Goal: Transaction & Acquisition: Subscribe to service/newsletter

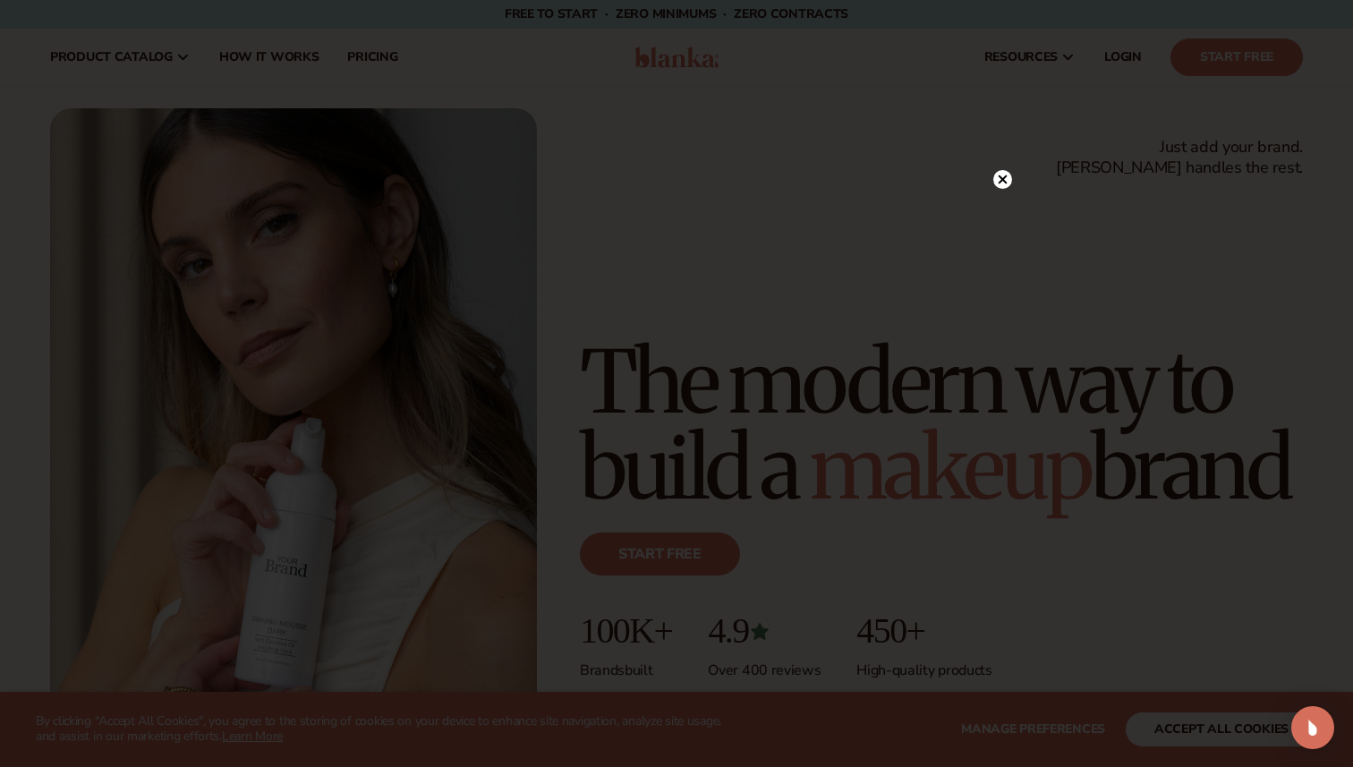
click at [1003, 183] on circle at bounding box center [1002, 179] width 19 height 19
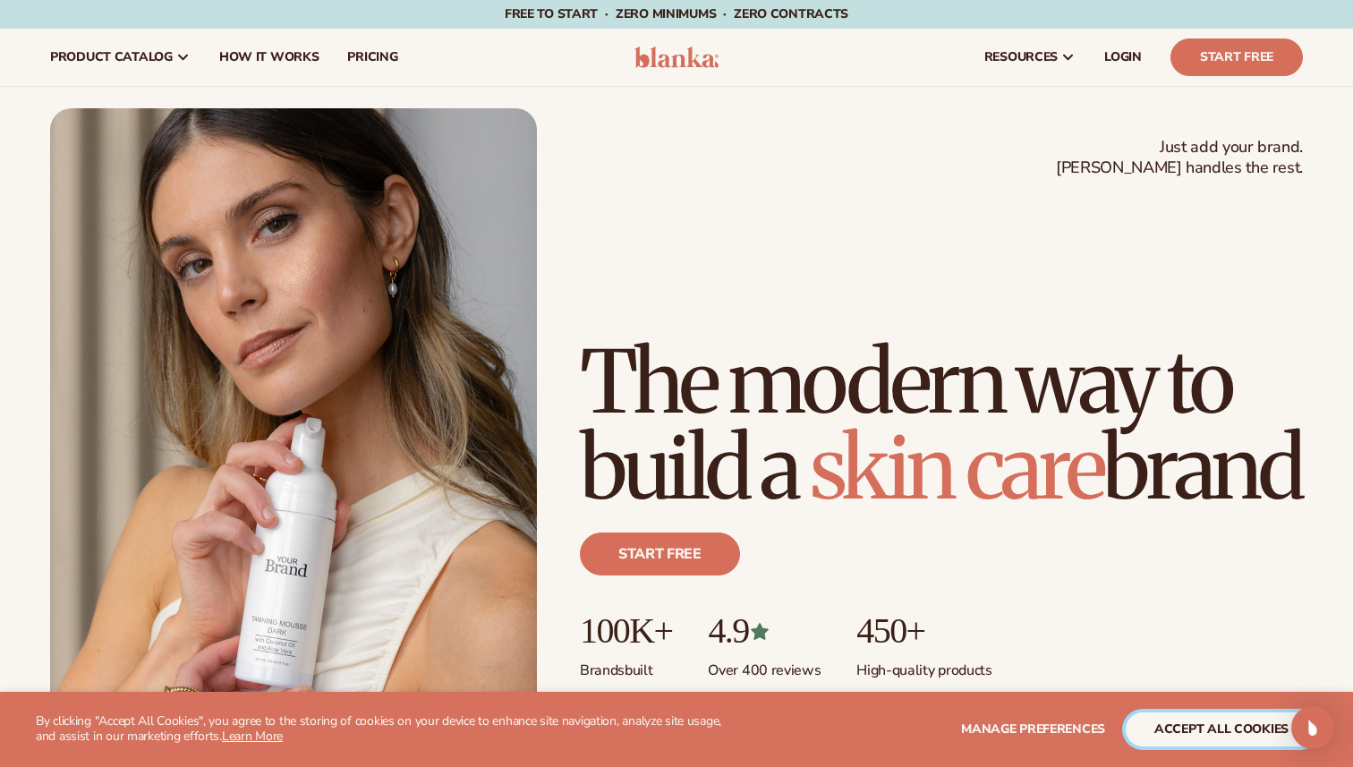
click at [1185, 732] on button "accept all cookies" at bounding box center [1222, 729] width 192 height 34
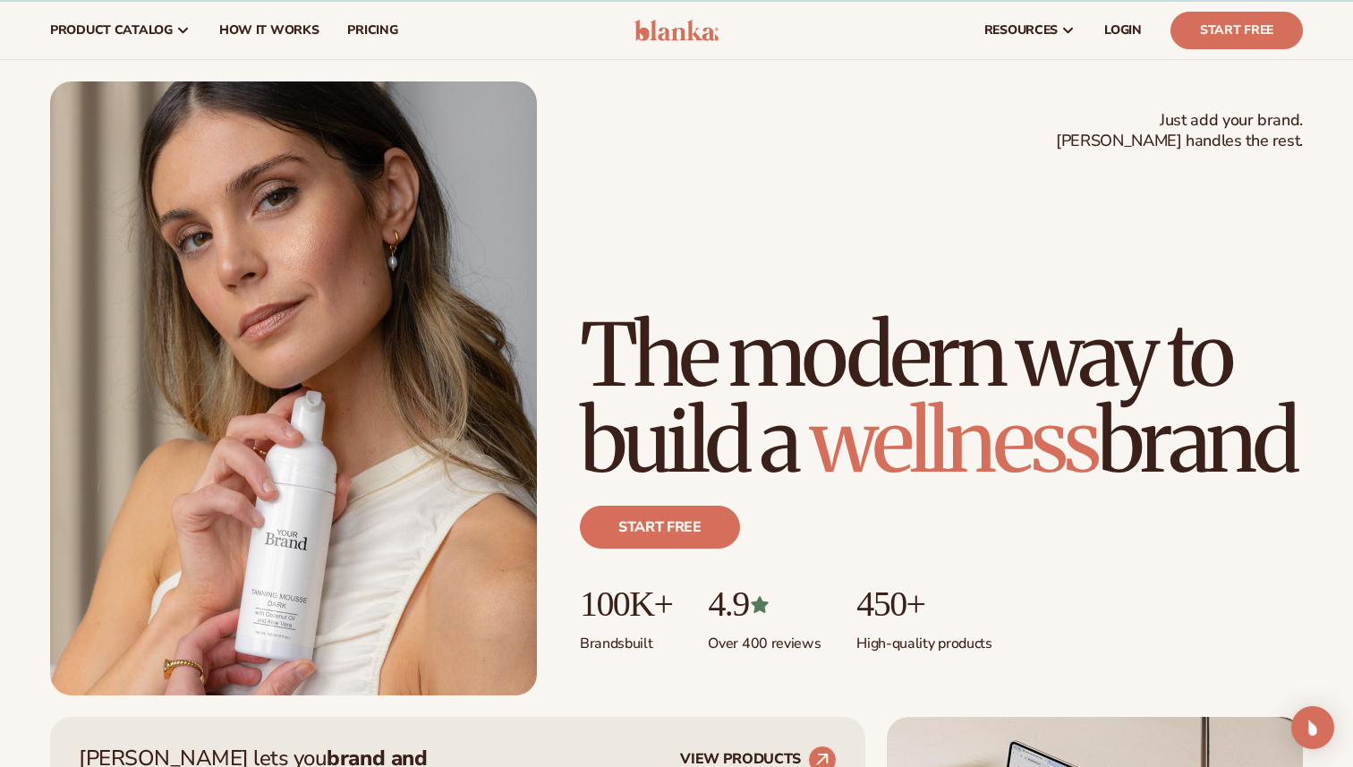
scroll to position [33, 0]
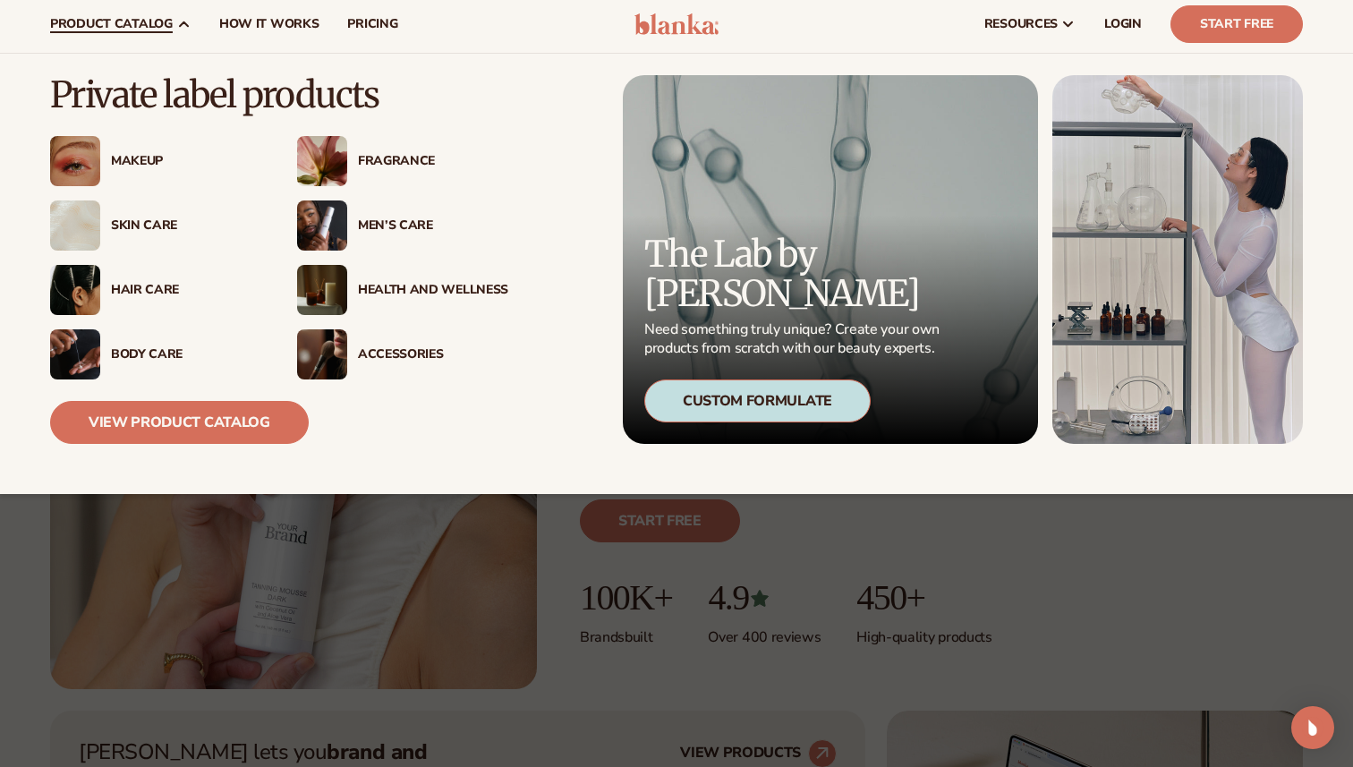
click at [144, 154] on div "Makeup" at bounding box center [186, 161] width 150 height 15
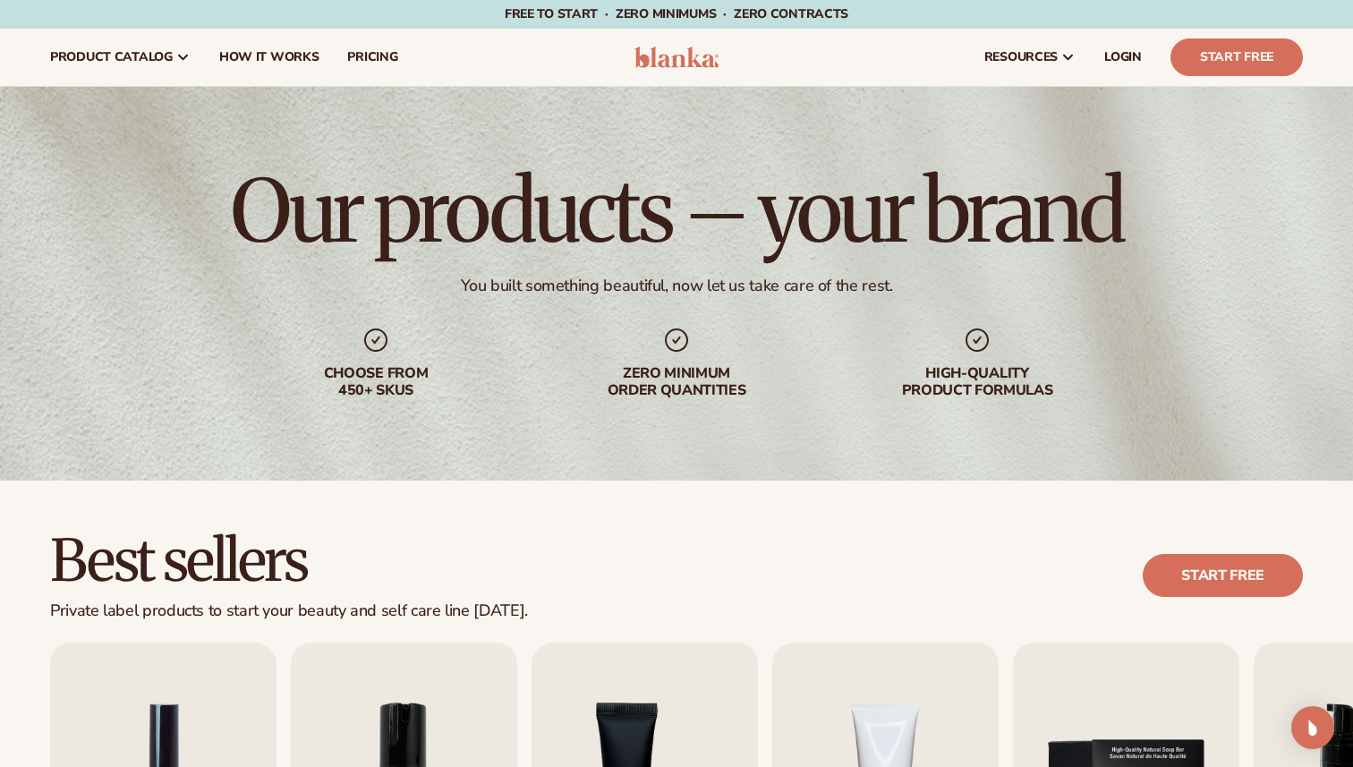
click at [678, 60] on img at bounding box center [677, 57] width 85 height 21
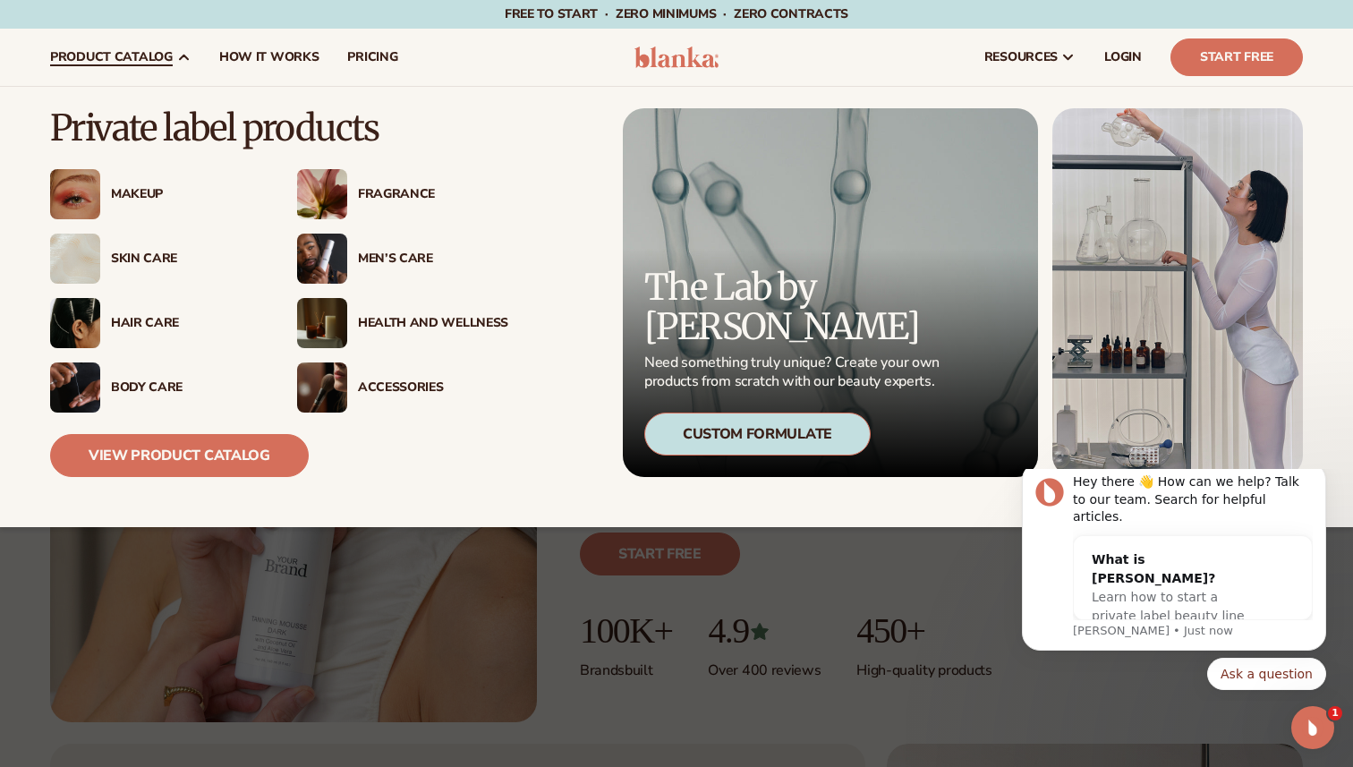
click at [408, 260] on div "Men’s Care" at bounding box center [433, 258] width 150 height 15
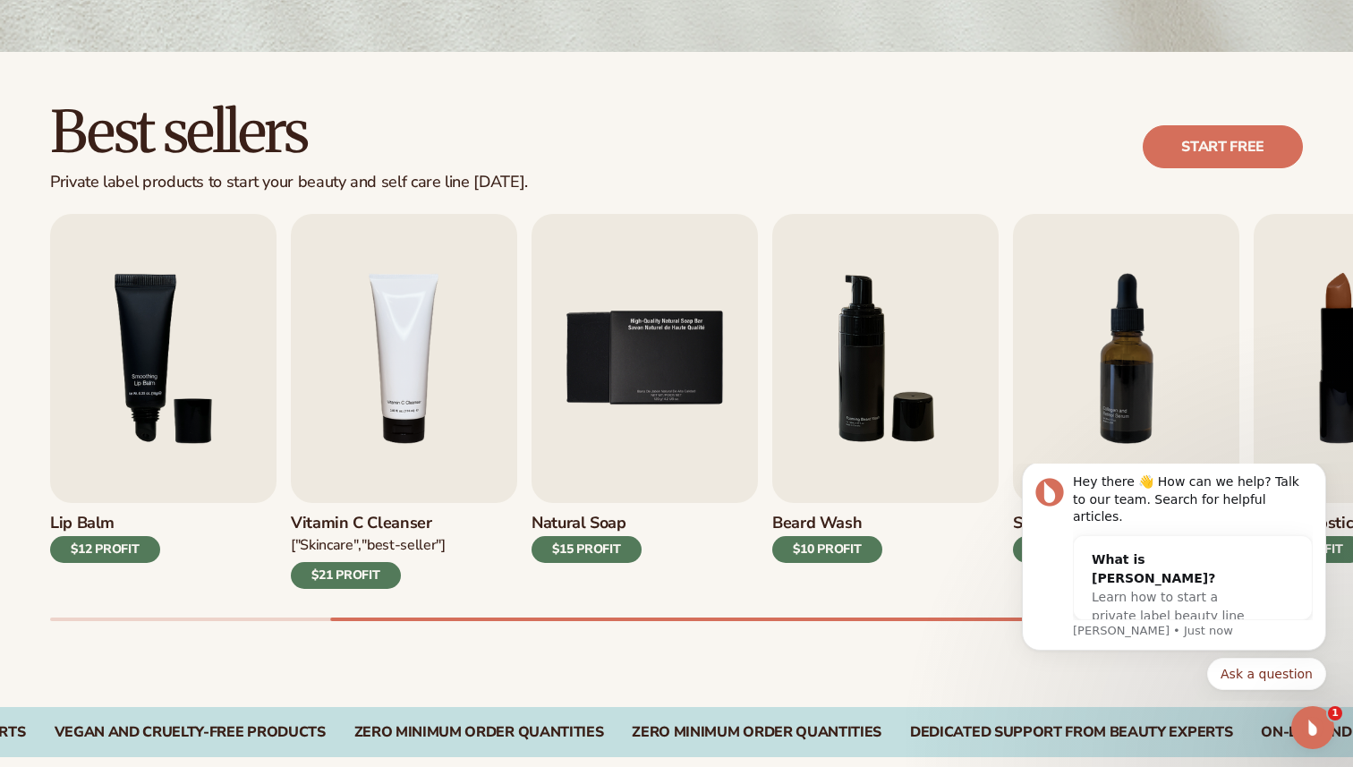
scroll to position [436, 0]
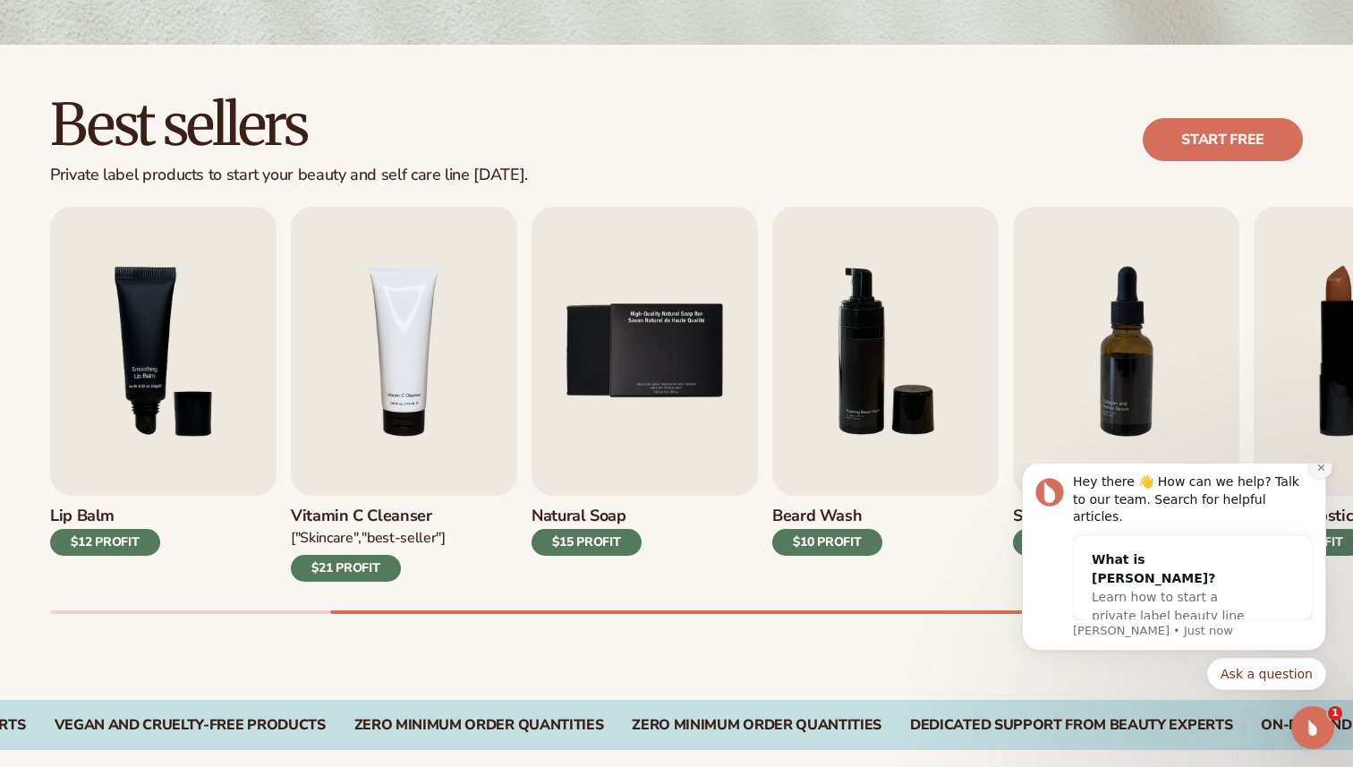
click at [1321, 473] on icon "Dismiss notification" at bounding box center [1322, 468] width 10 height 10
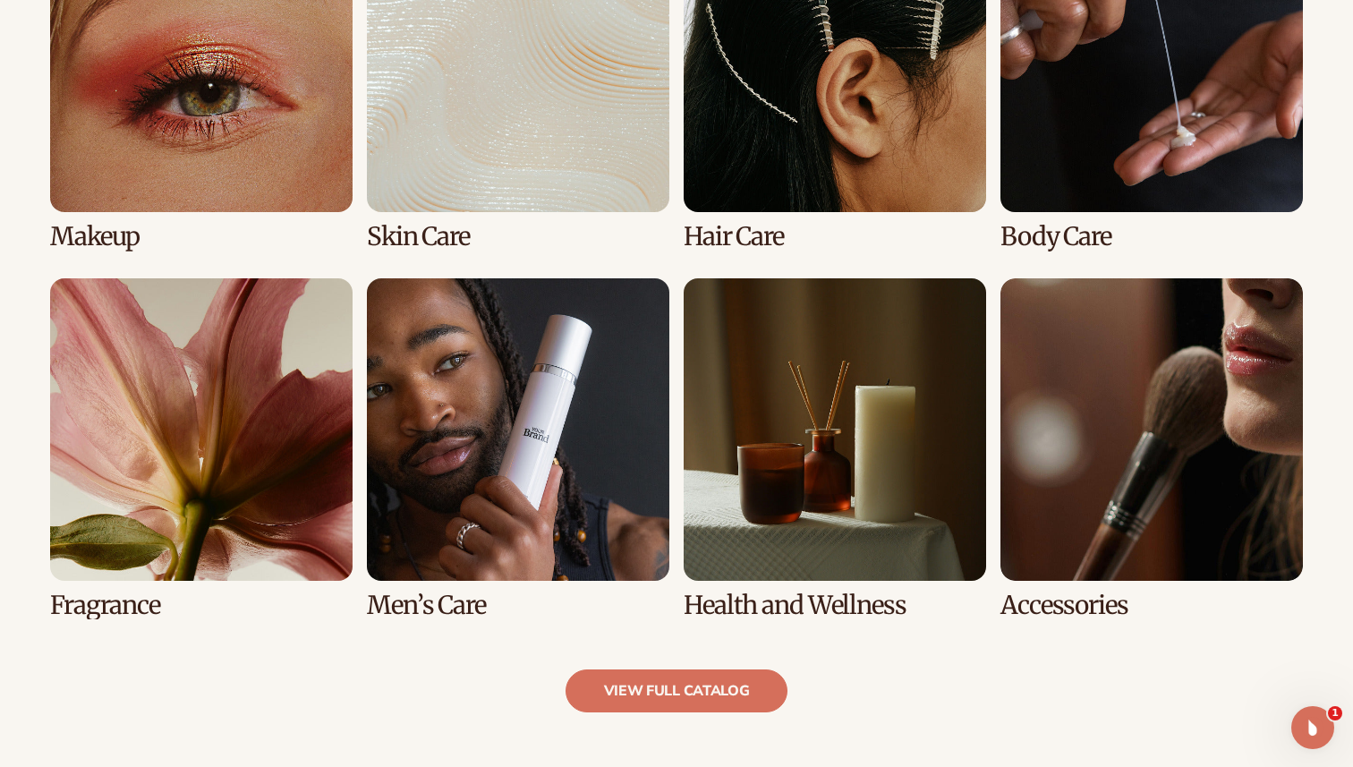
scroll to position [1615, 0]
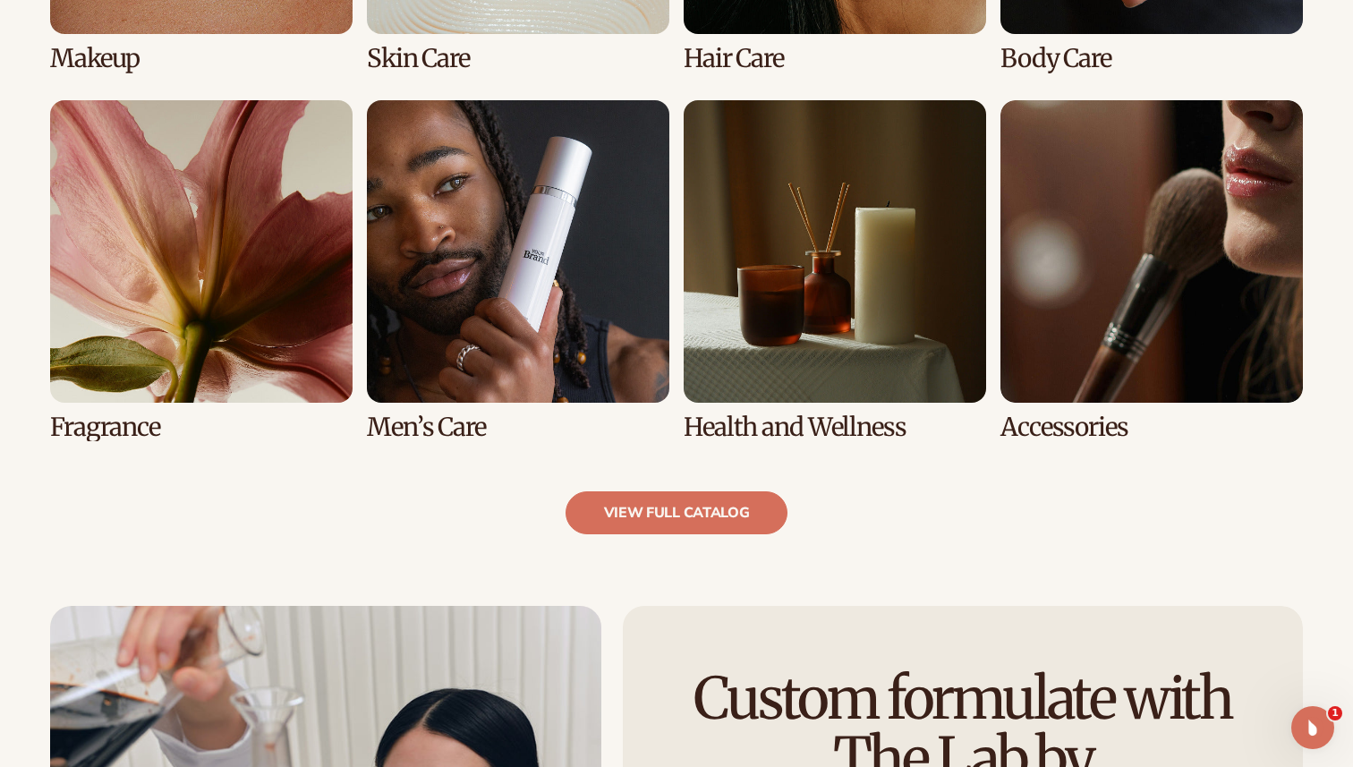
click at [533, 232] on link "6 / 8" at bounding box center [518, 270] width 303 height 341
click at [405, 290] on link "6 / 8" at bounding box center [518, 270] width 303 height 341
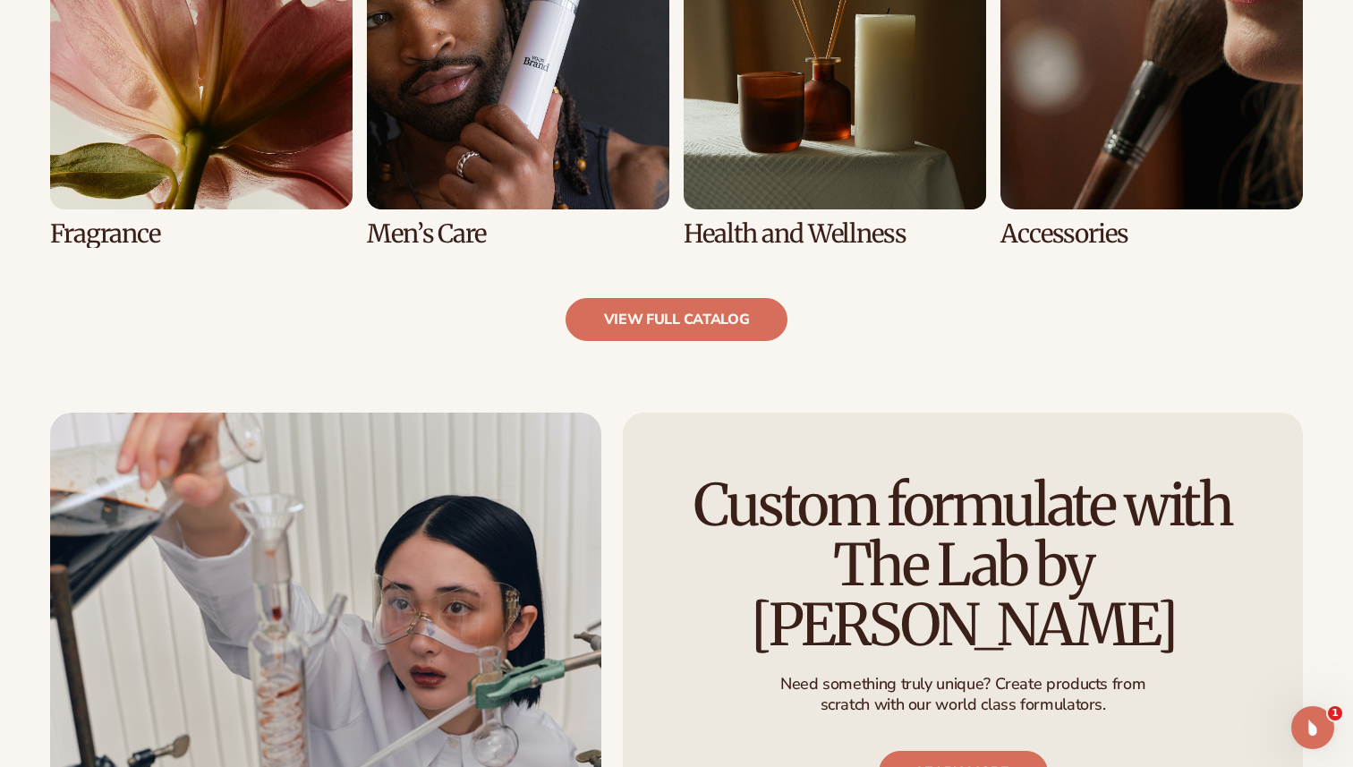
scroll to position [1850, 0]
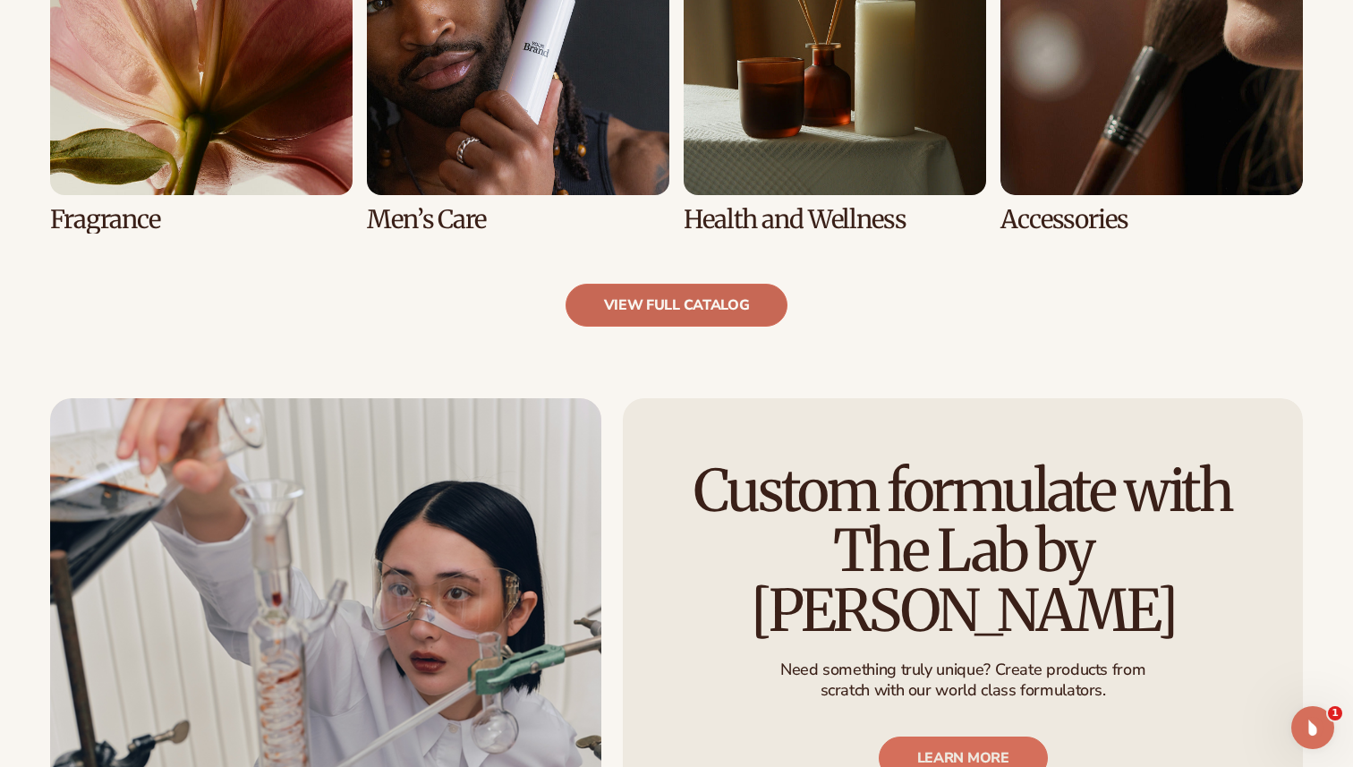
click at [668, 297] on link "view full catalog" at bounding box center [677, 305] width 223 height 43
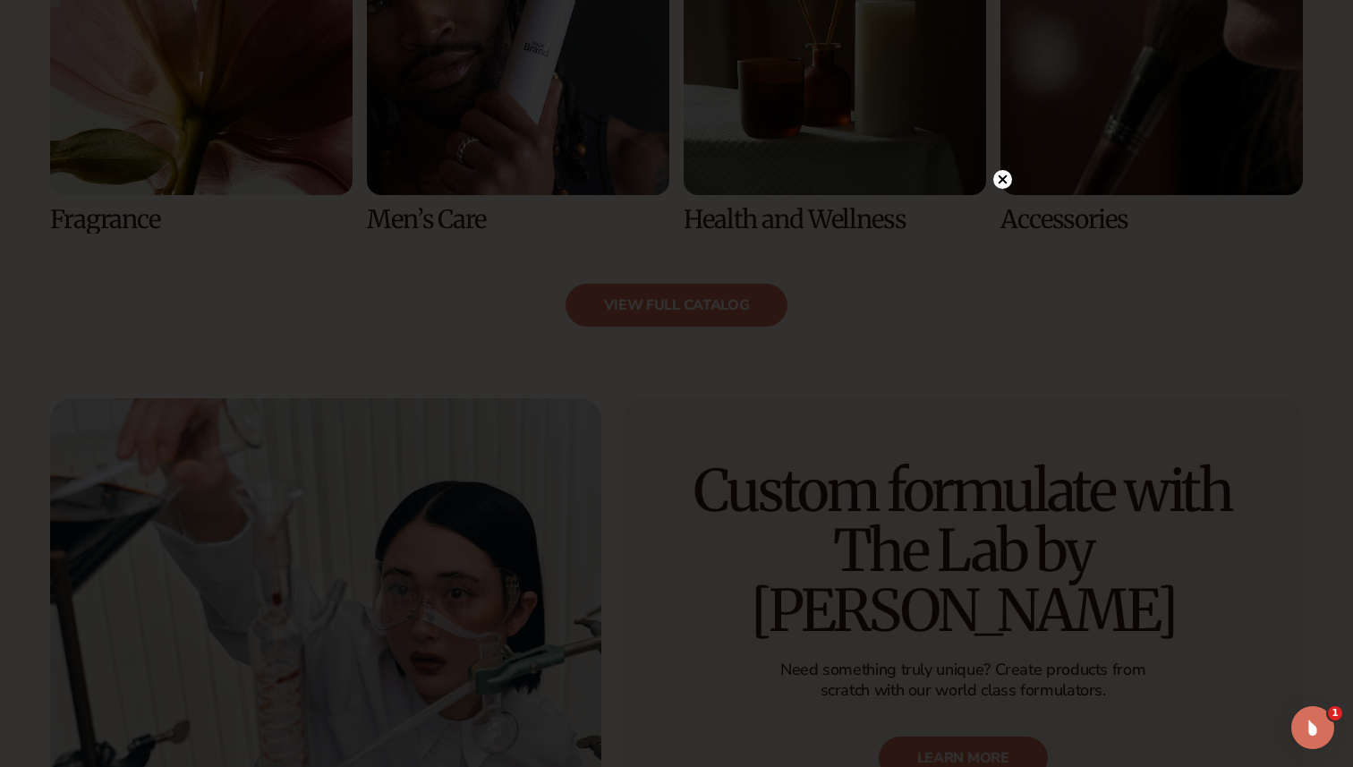
click at [1006, 178] on circle at bounding box center [1002, 179] width 19 height 19
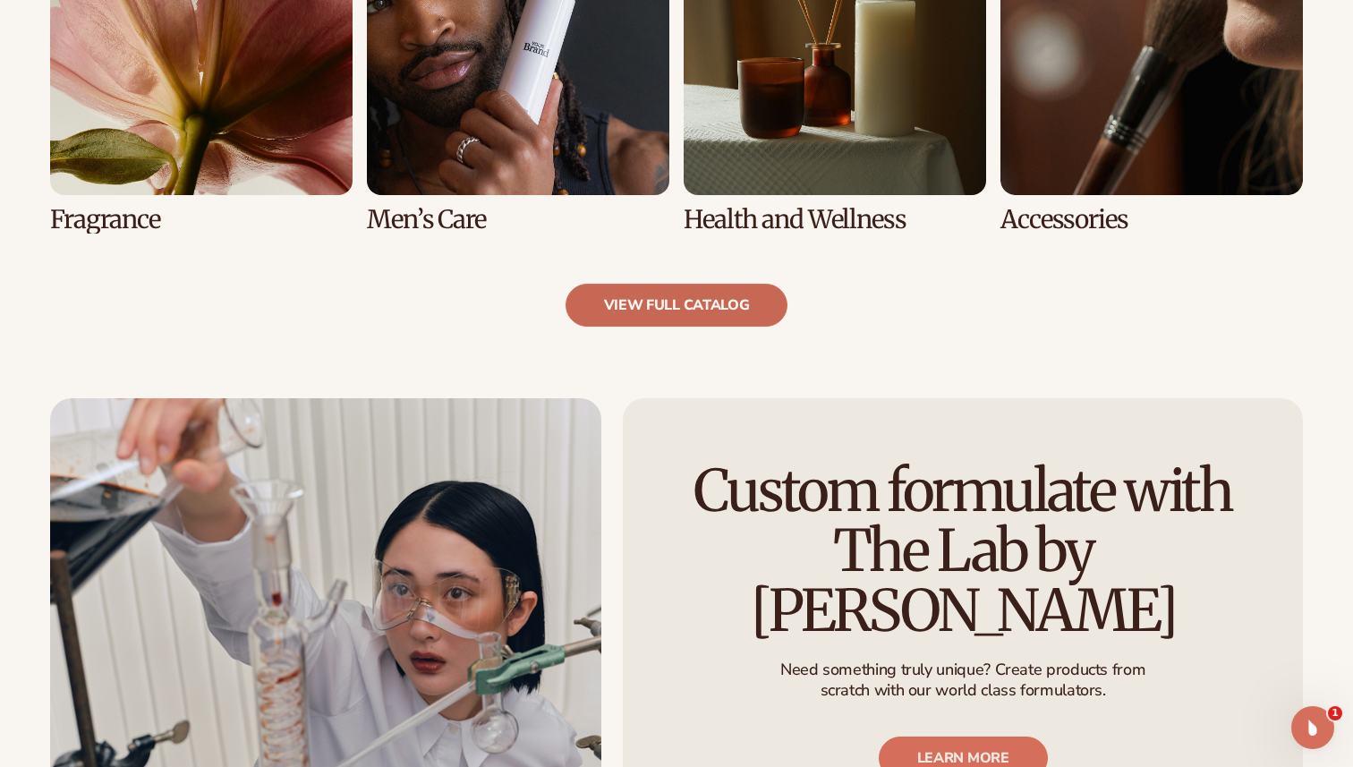
click at [743, 291] on link "view full catalog" at bounding box center [677, 305] width 223 height 43
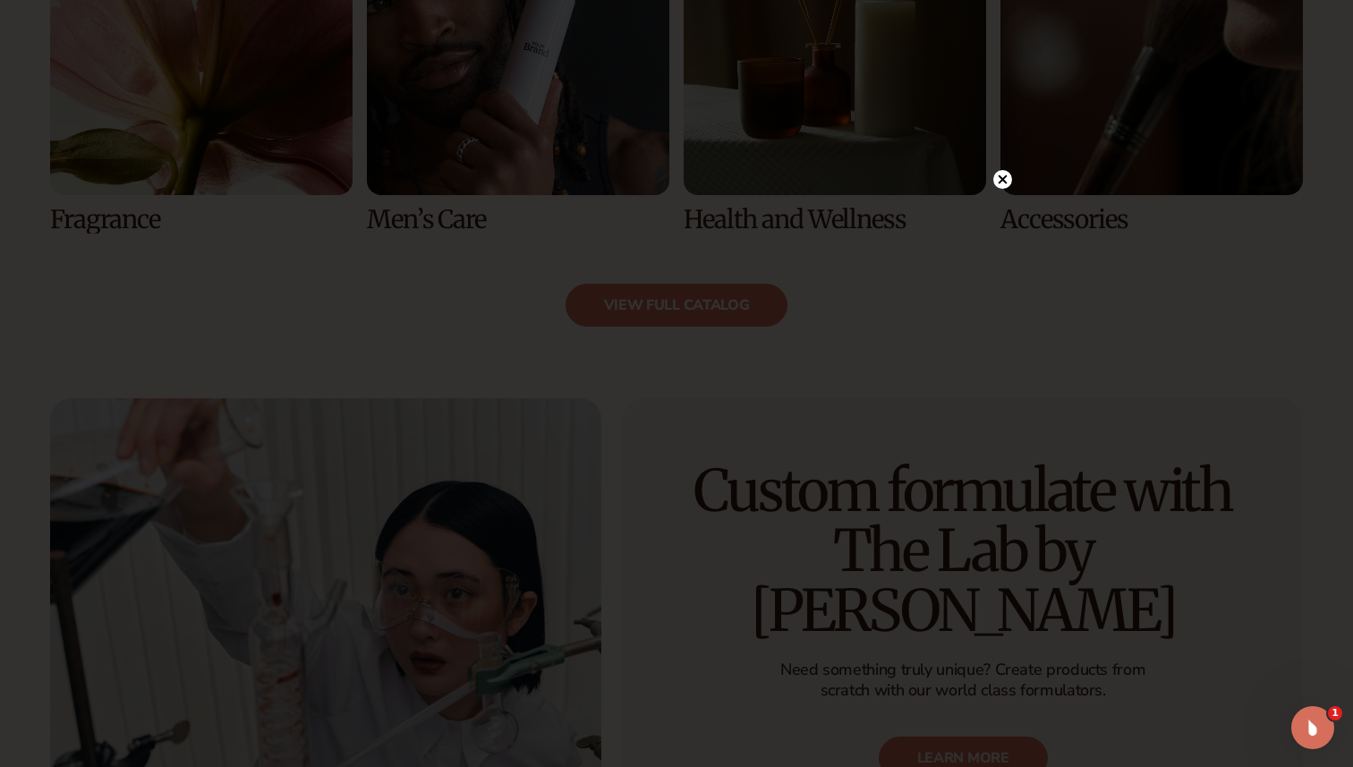
click at [1008, 180] on circle at bounding box center [1002, 179] width 19 height 19
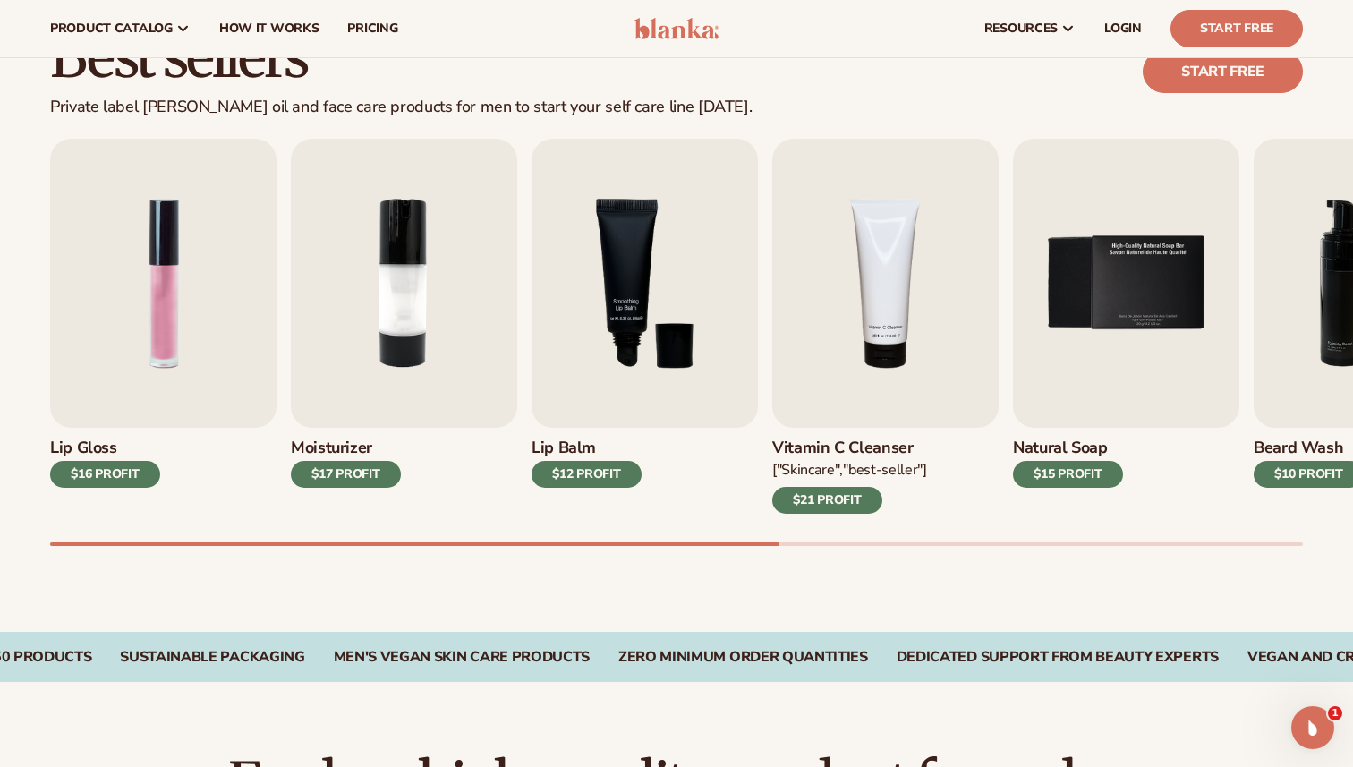
scroll to position [479, 0]
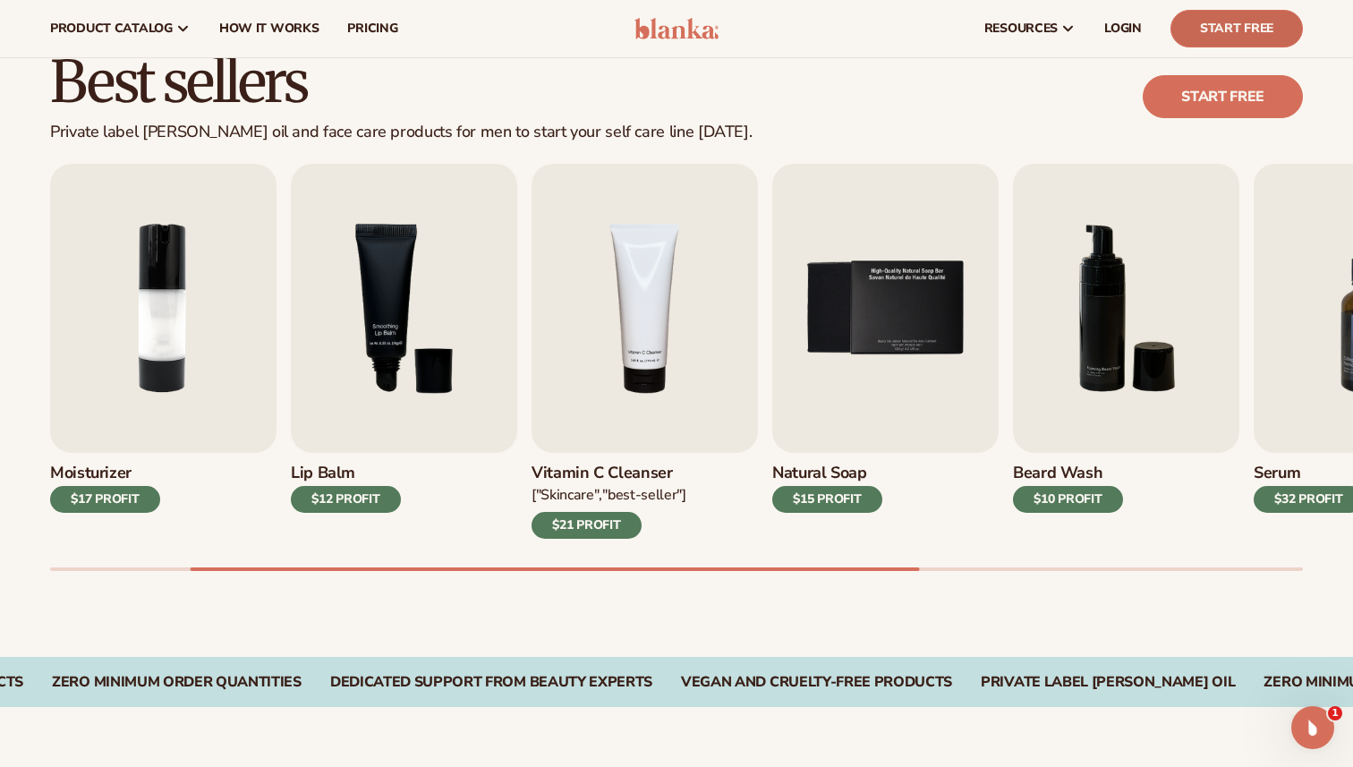
click at [1263, 31] on link "Start Free" at bounding box center [1237, 29] width 132 height 38
